Goal: Navigation & Orientation: Understand site structure

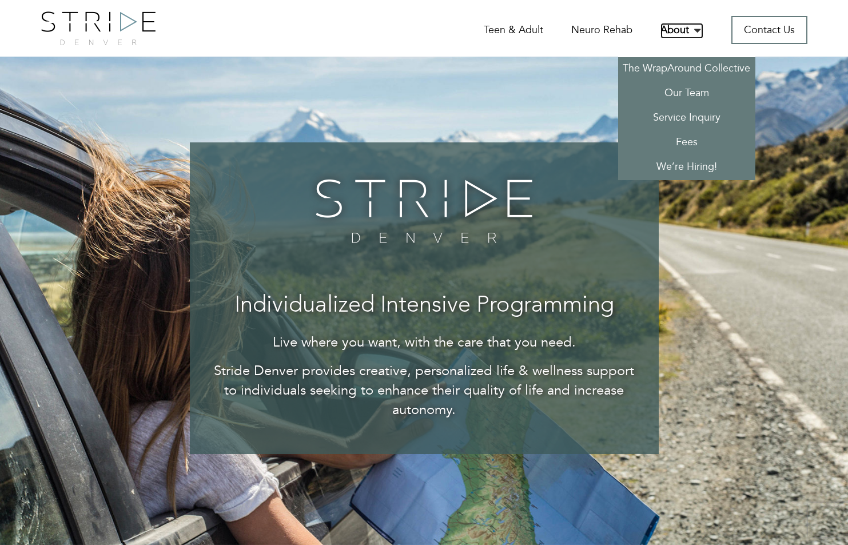
click at [687, 29] on link "About" at bounding box center [681, 31] width 43 height 16
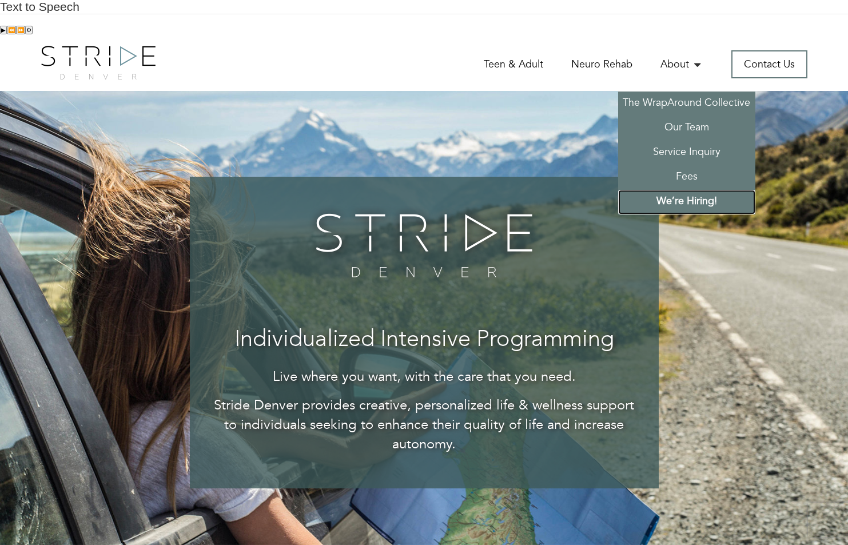
click at [691, 190] on link "We’re Hiring!" at bounding box center [686, 202] width 137 height 25
click at [686, 116] on link "Our Team" at bounding box center [686, 128] width 137 height 25
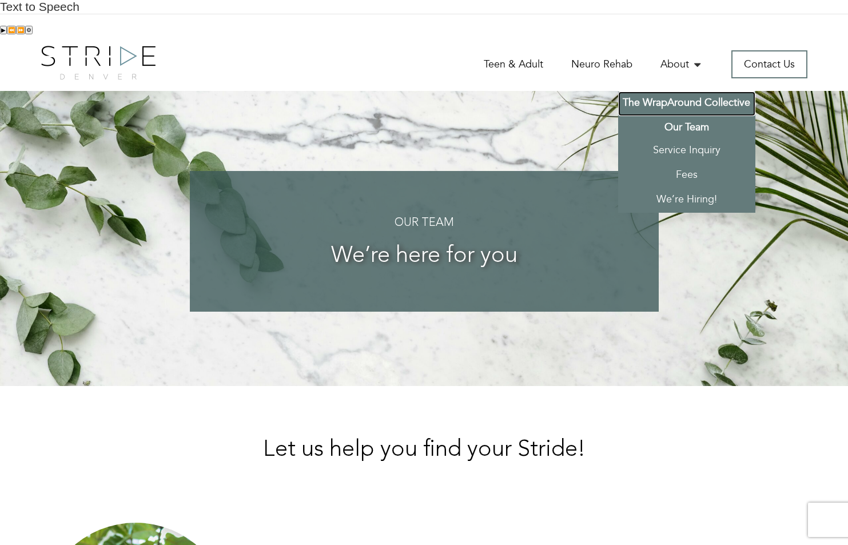
click at [687, 91] on link "The WrapAround Collective" at bounding box center [686, 103] width 137 height 25
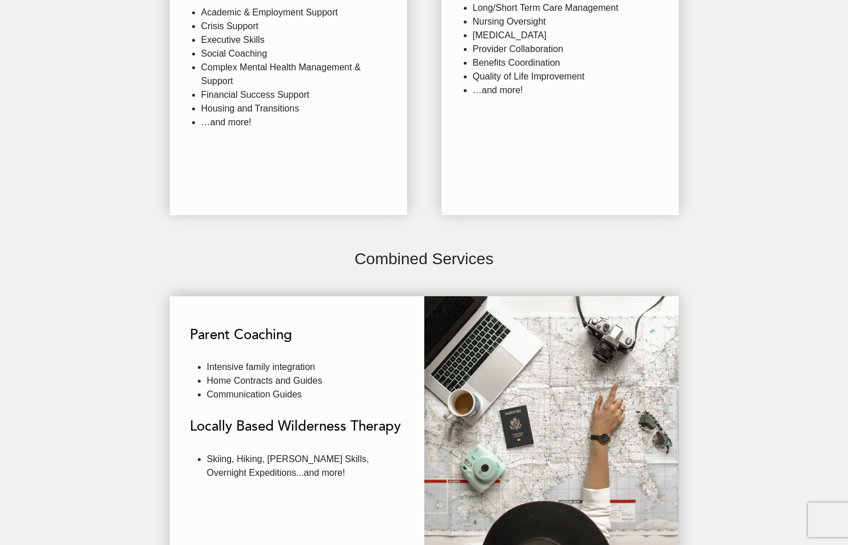
scroll to position [1545, 0]
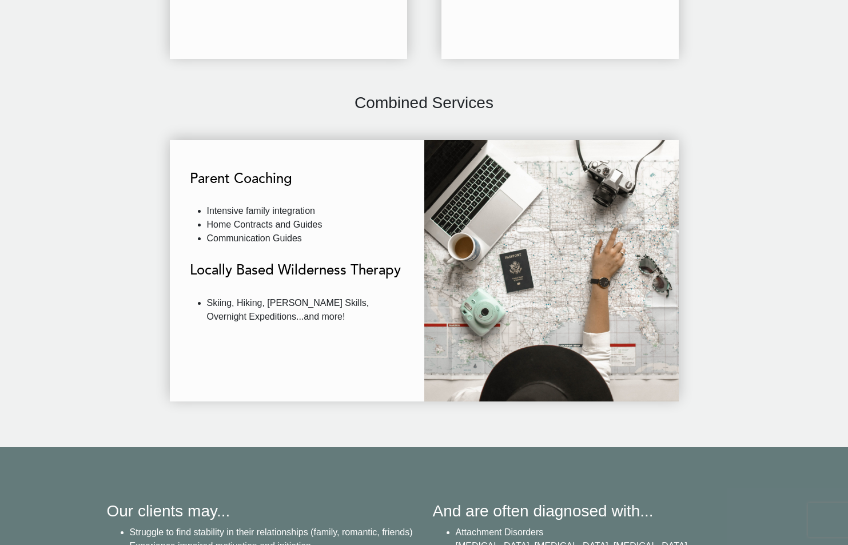
click at [286, 296] on li "Skiing, Hiking, [PERSON_NAME] Skills, Overnight Expeditions...and more!" at bounding box center [305, 309] width 197 height 27
click at [296, 296] on li "Skiing, Hiking, Bush Skills, Overnight Expeditions...and more!" at bounding box center [305, 309] width 197 height 27
click at [333, 296] on li "Skiing, Hiking, Bush Skills, Overnight Expeditions...and more!" at bounding box center [305, 309] width 197 height 27
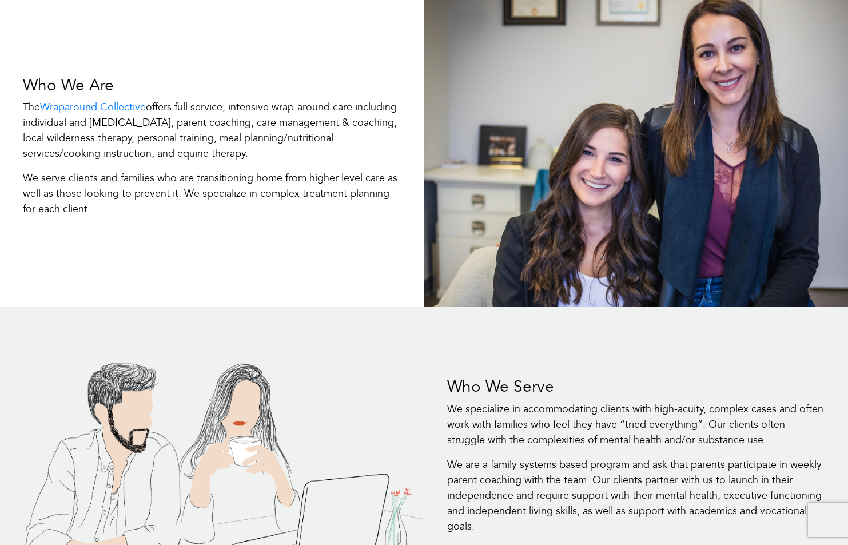
scroll to position [0, 0]
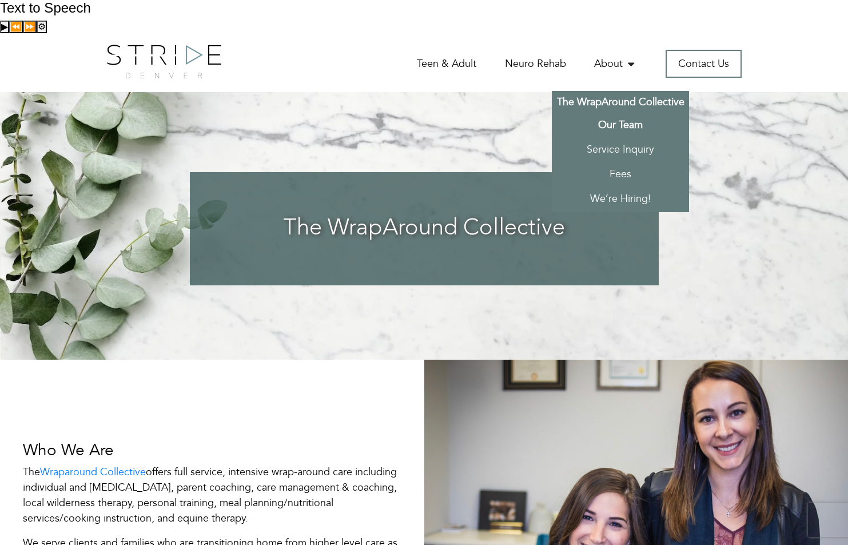
click at [610, 114] on link "Our Team" at bounding box center [619, 126] width 137 height 25
